Goal: Find contact information: Find contact information

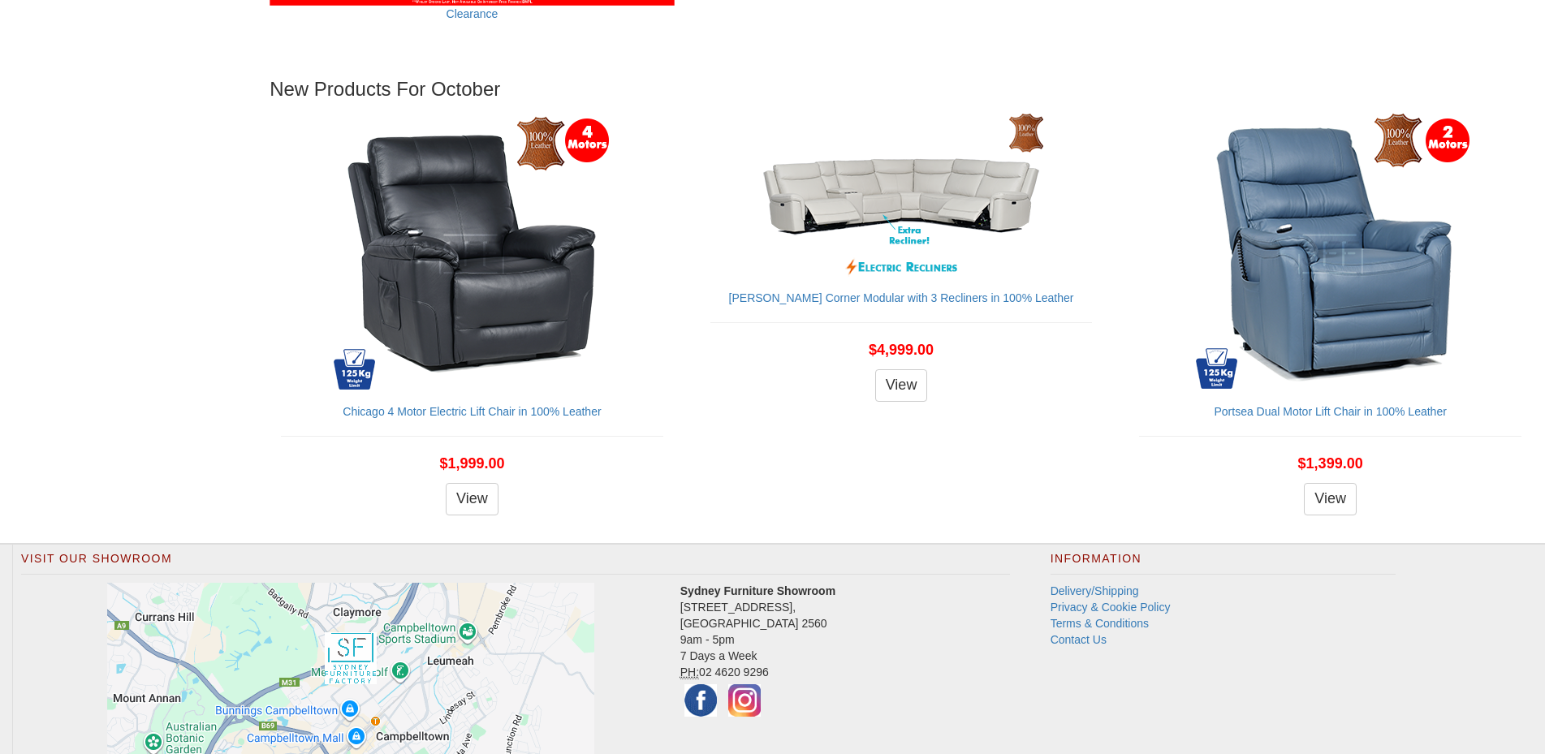
scroll to position [1918, 0]
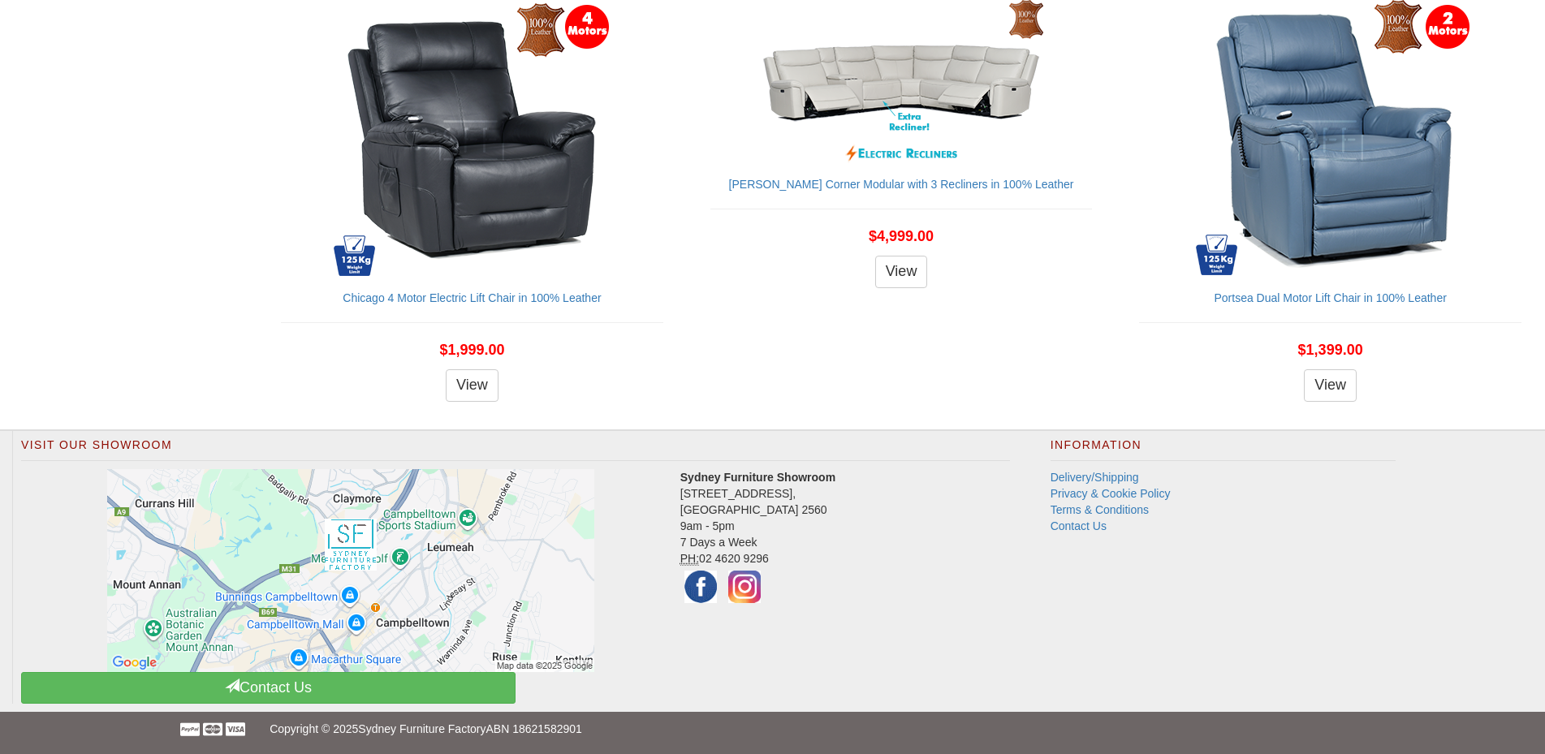
click at [1073, 518] on li "Contact Us" at bounding box center [1224, 526] width 346 height 16
click at [1074, 524] on link "Contact Us" at bounding box center [1079, 526] width 56 height 13
click at [1093, 529] on link "Contact Us" at bounding box center [1079, 526] width 56 height 13
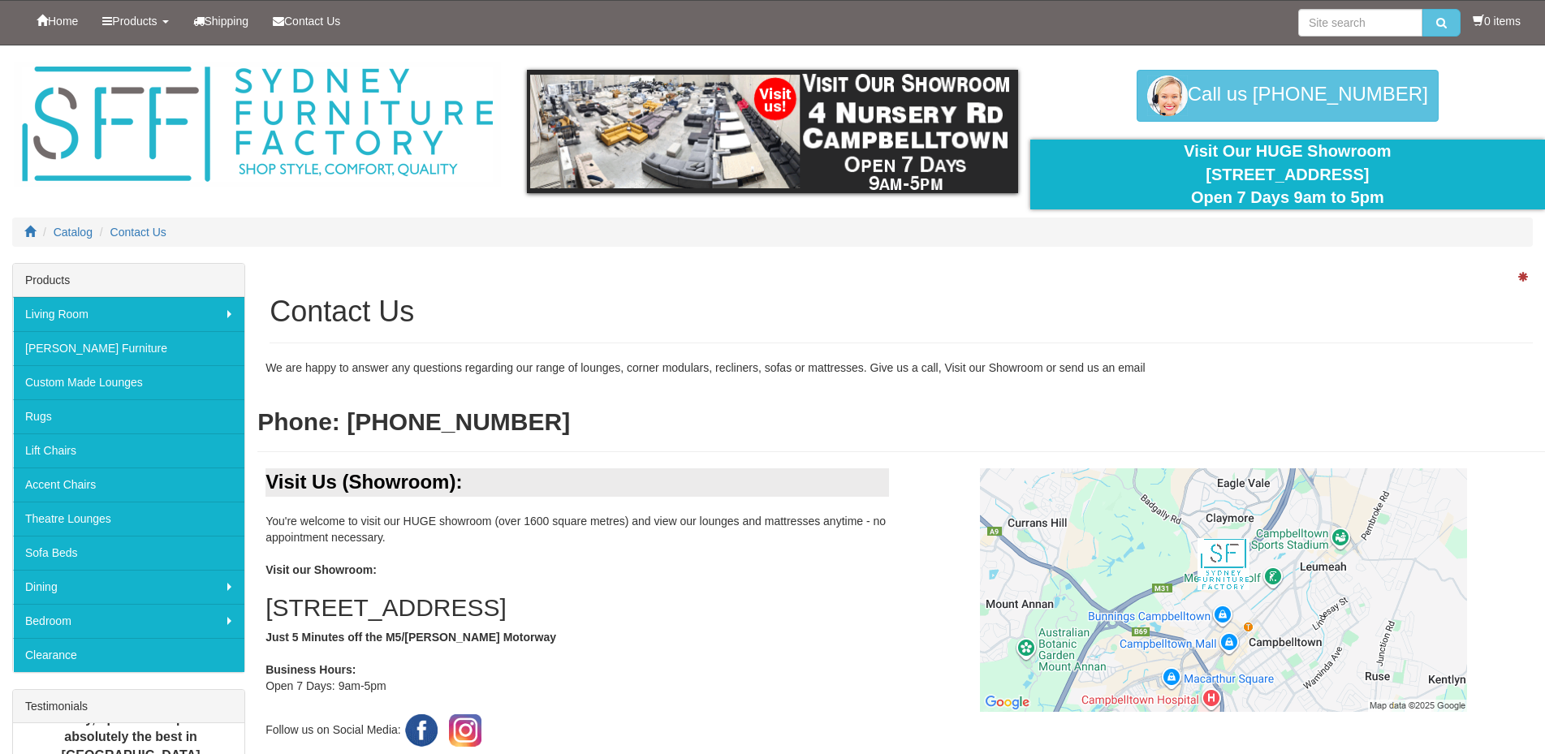
drag, startPoint x: 1426, startPoint y: 252, endPoint x: 1399, endPoint y: 271, distance: 33.3
click at [1426, 253] on div "Catalog Contact Us" at bounding box center [772, 240] width 1545 height 45
click at [627, 396] on div "We are happy to answer any questions regarding our range of lounges, corner mod…" at bounding box center [901, 414] width 1288 height 109
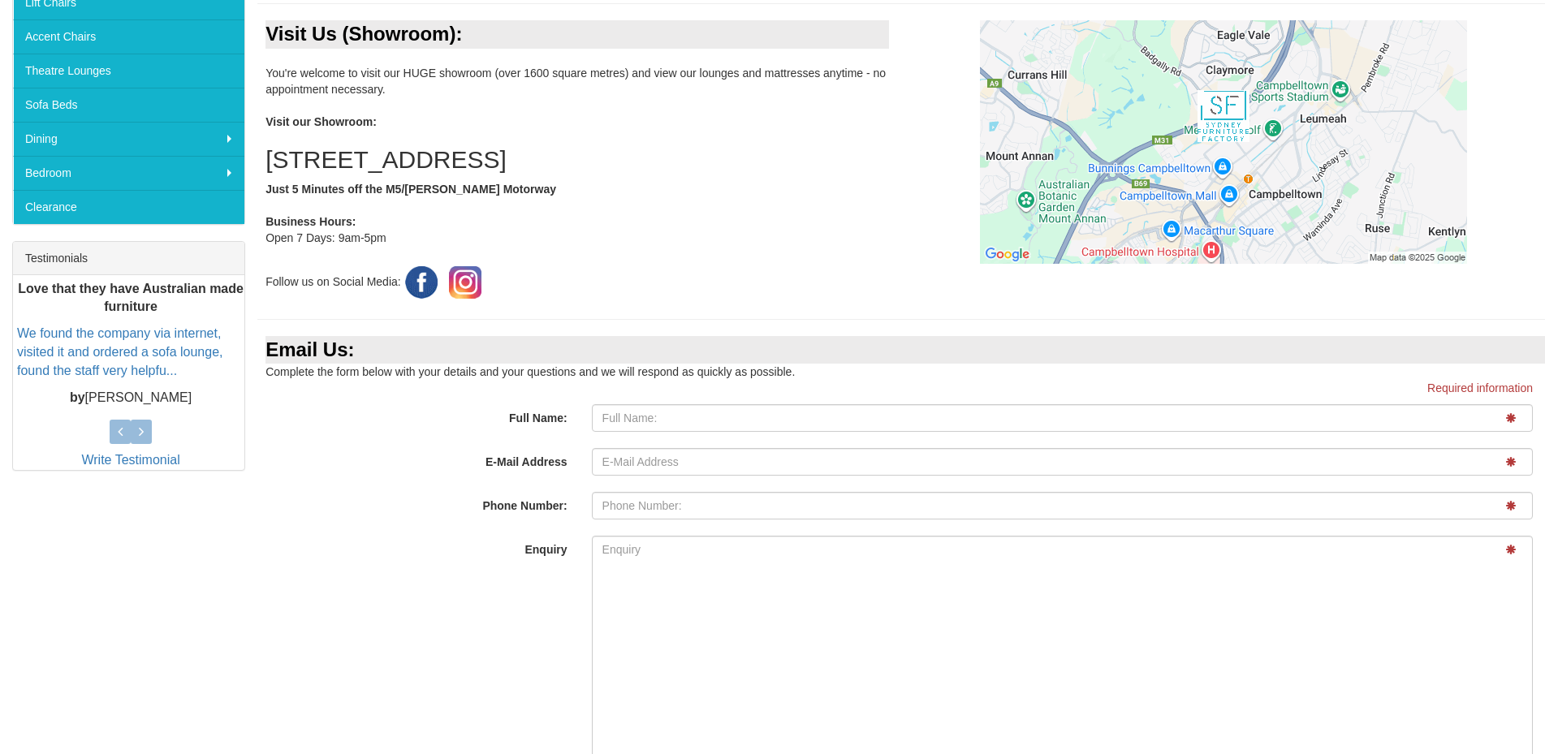
scroll to position [487, 0]
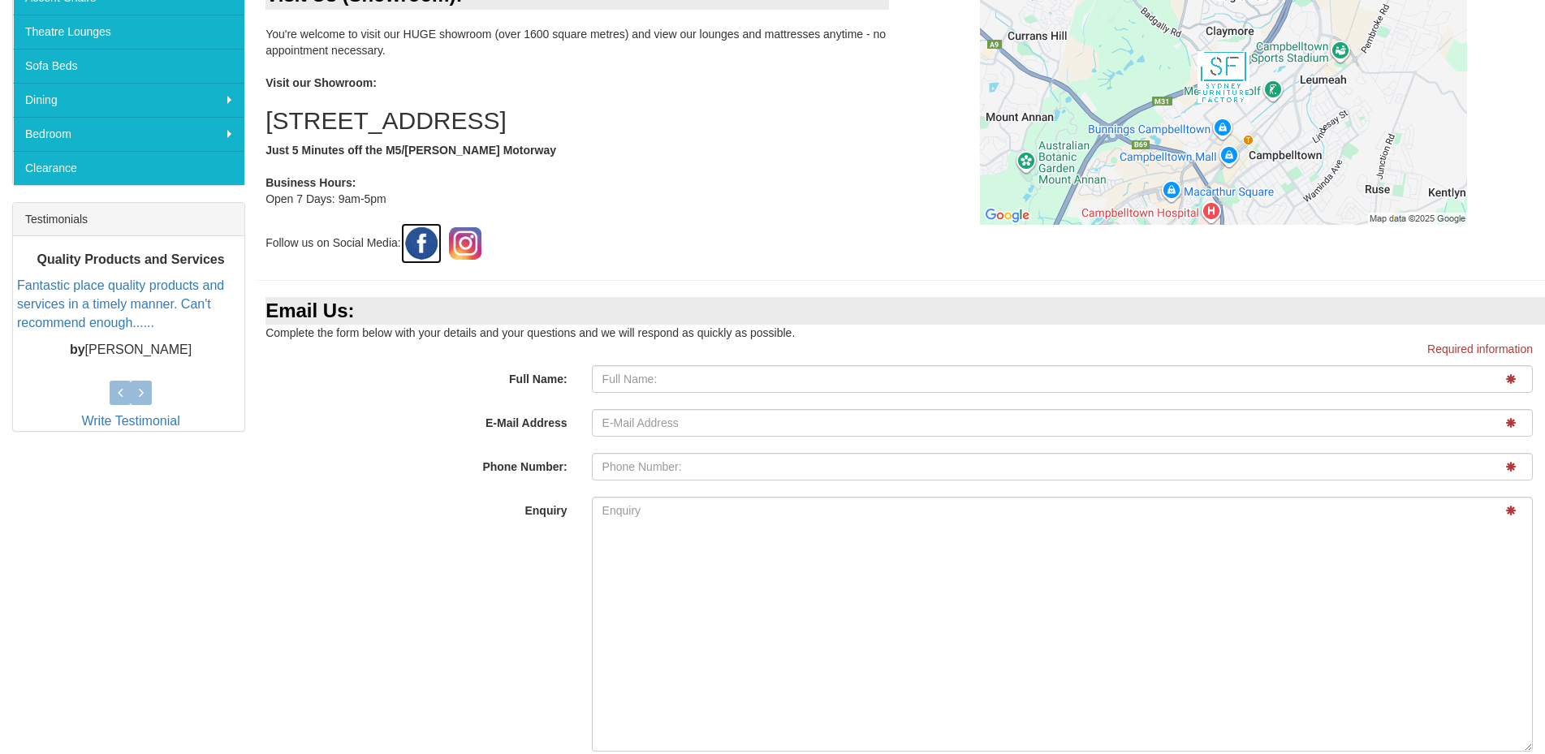
click at [436, 243] on img at bounding box center [421, 243] width 41 height 41
